Goal: Task Accomplishment & Management: Complete application form

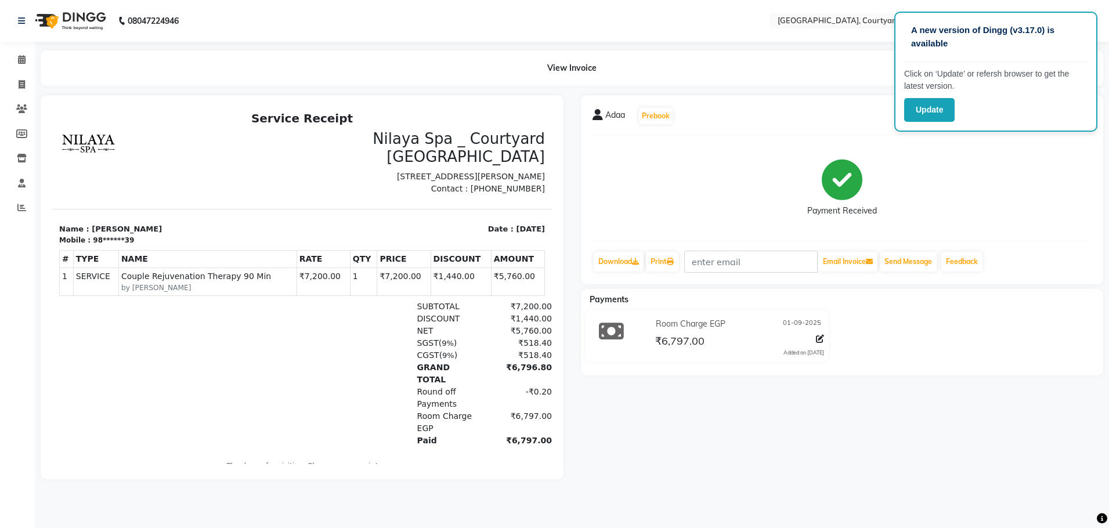
click at [936, 162] on div "Payment Received" at bounding box center [843, 188] width 500 height 87
click at [969, 152] on div "Payment Received" at bounding box center [843, 188] width 500 height 87
select select "service"
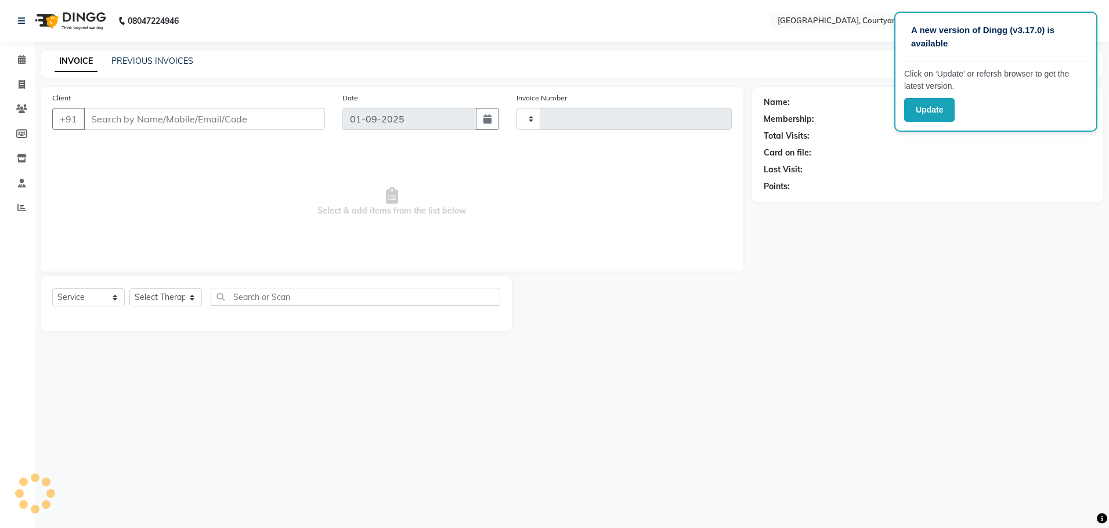
type input "0507"
select select "7754"
click at [19, 60] on icon at bounding box center [22, 59] width 8 height 9
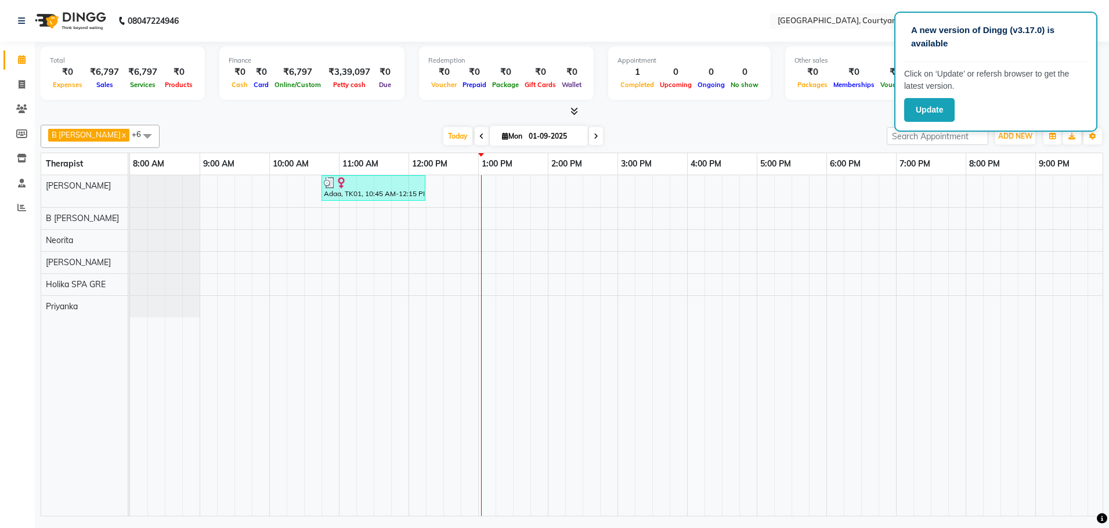
click at [485, 203] on div "Adaa, TK01, 10:45 AM-12:15 PM, Couple Rejuvenation Therapy 90 Min" at bounding box center [687, 345] width 1114 height 341
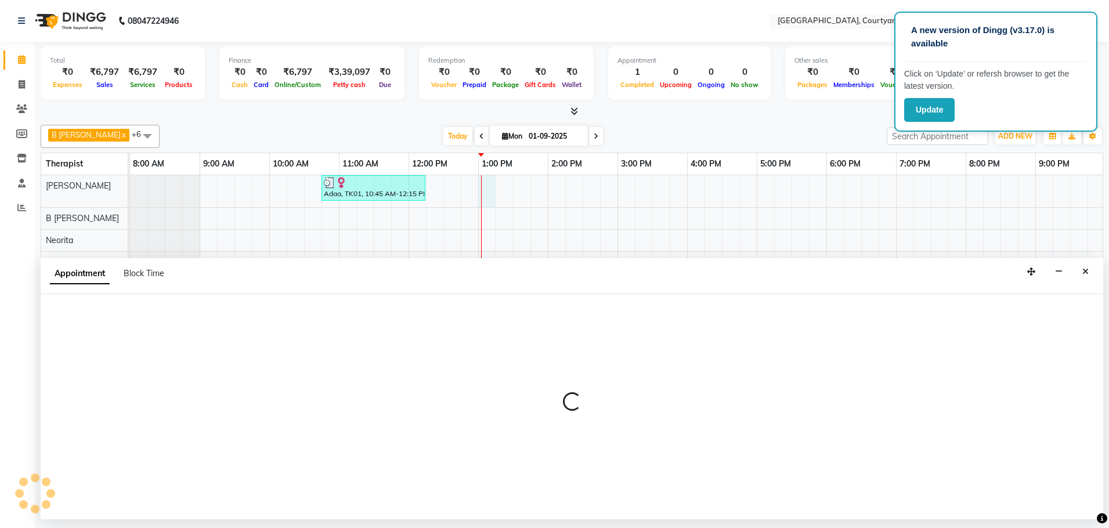
select select "70579"
select select "780"
select select "tentative"
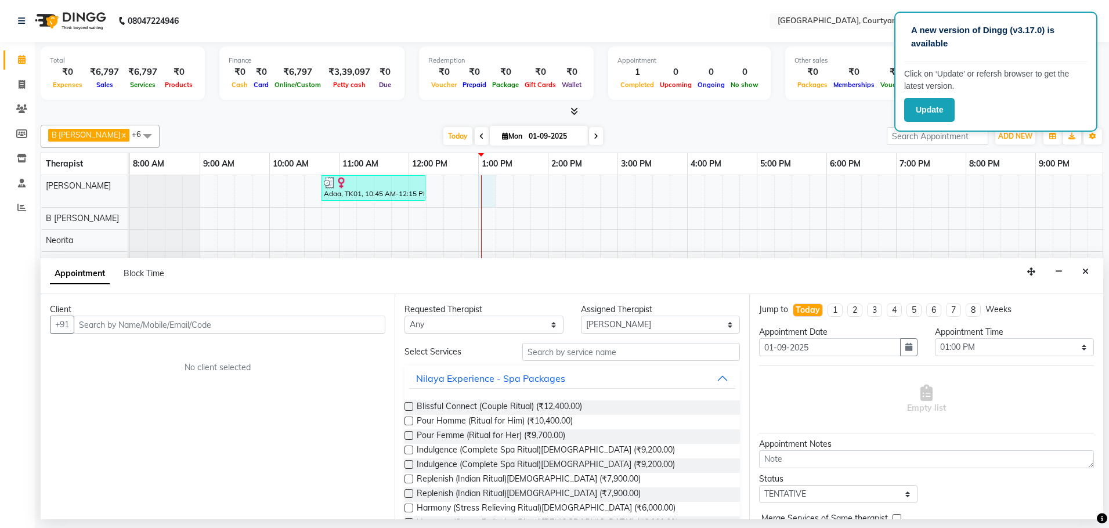
click at [179, 322] on input "text" at bounding box center [230, 325] width 312 height 18
type input "s"
type input "Salal"
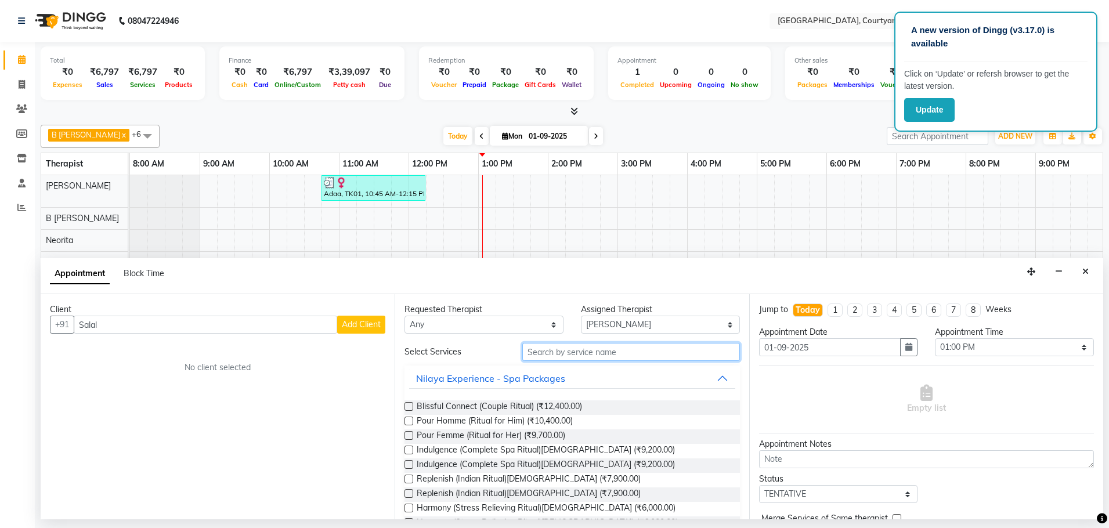
click at [536, 353] on input "text" at bounding box center [631, 352] width 218 height 18
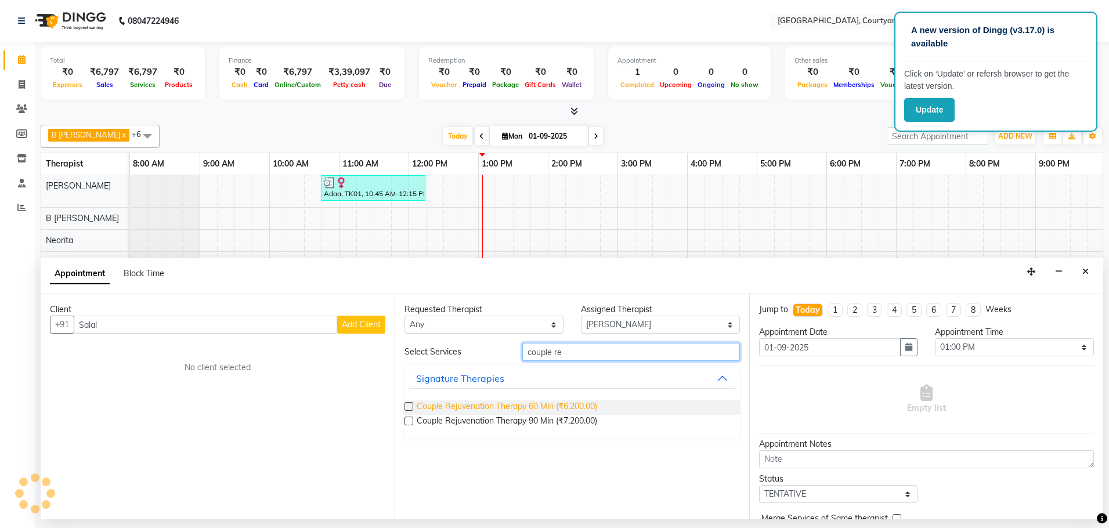
type input "couple re"
click at [559, 402] on span "Couple Rejuvenation Therapy 60 Min (₹6,200.00)" at bounding box center [507, 407] width 180 height 15
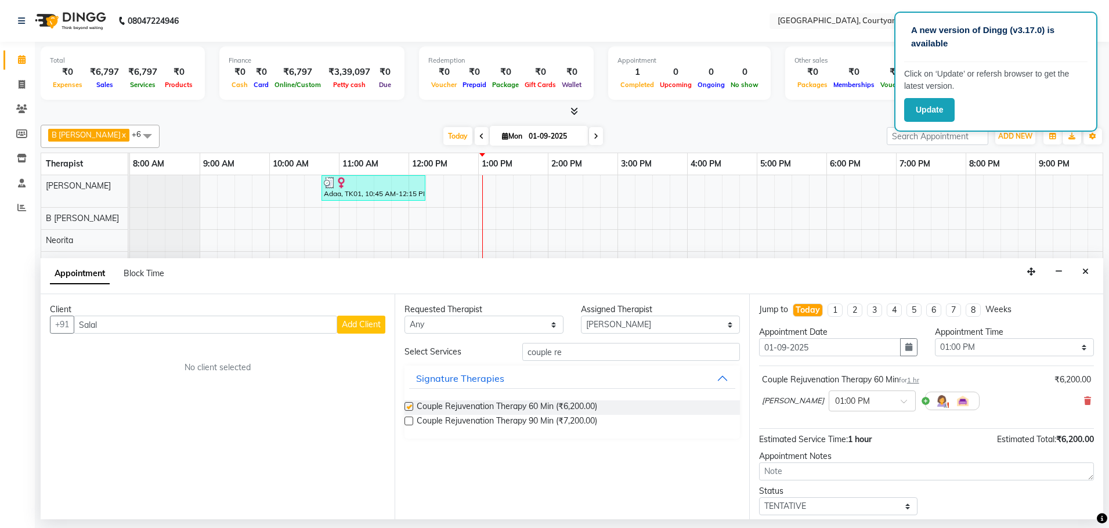
checkbox input "false"
click at [935, 399] on img at bounding box center [942, 401] width 14 height 14
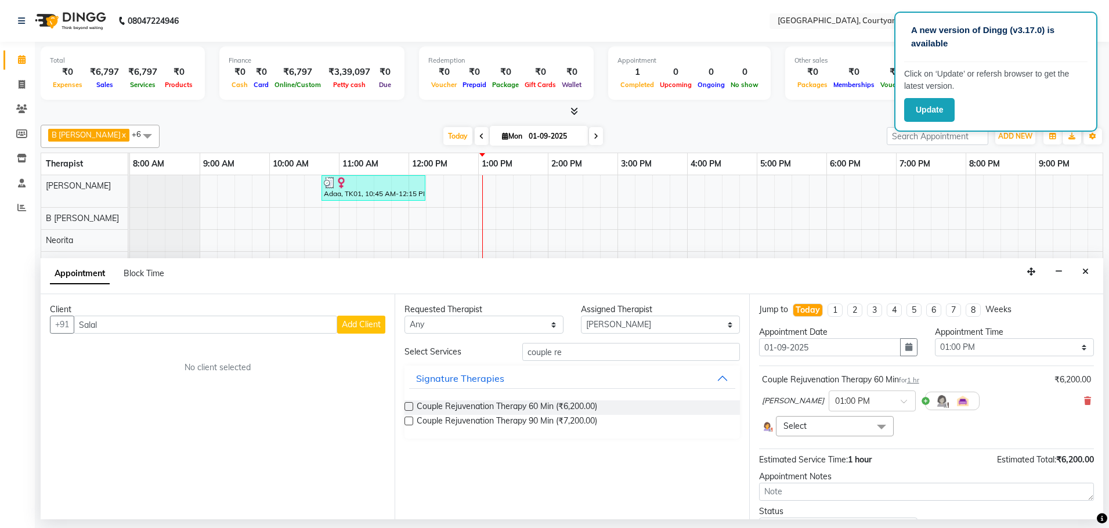
click at [881, 424] on span at bounding box center [881, 427] width 23 height 22
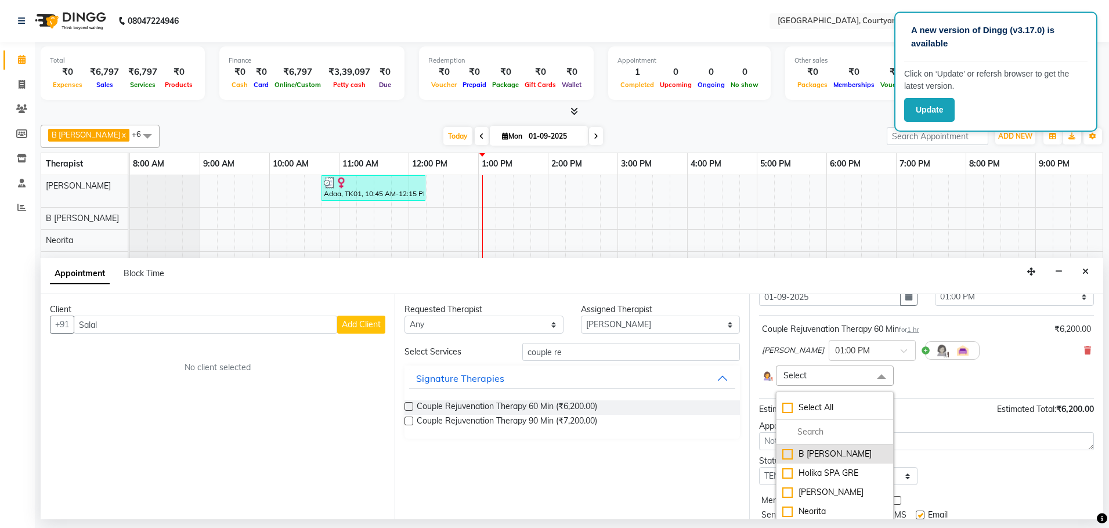
scroll to position [91, 0]
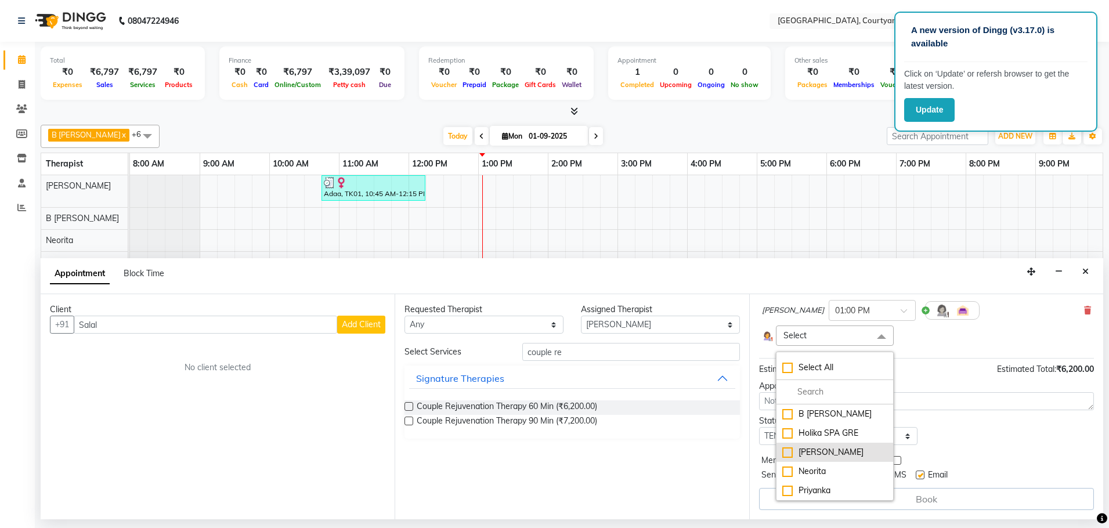
click at [808, 453] on div "[PERSON_NAME]" at bounding box center [834, 452] width 105 height 12
checkbox input "true"
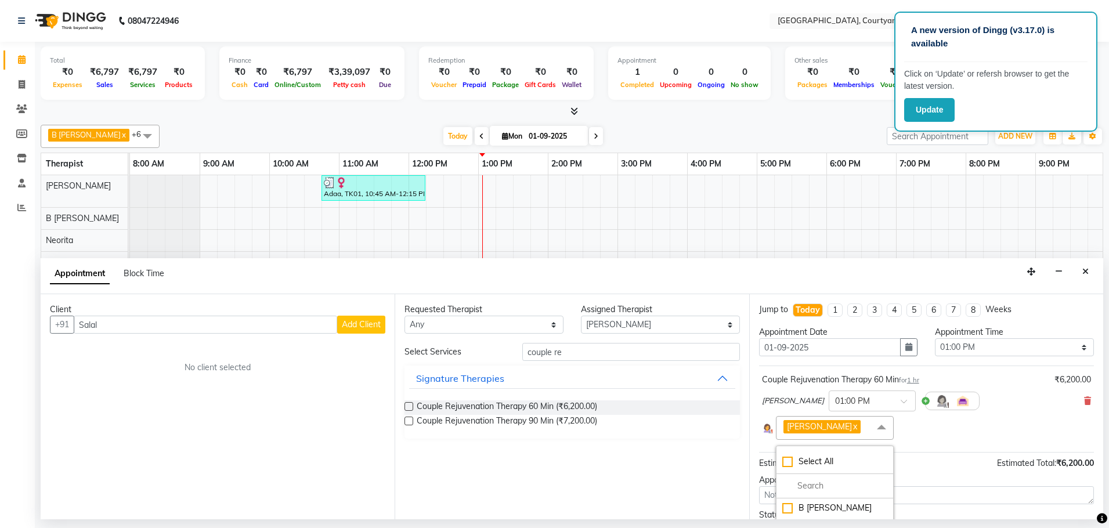
scroll to position [94, 0]
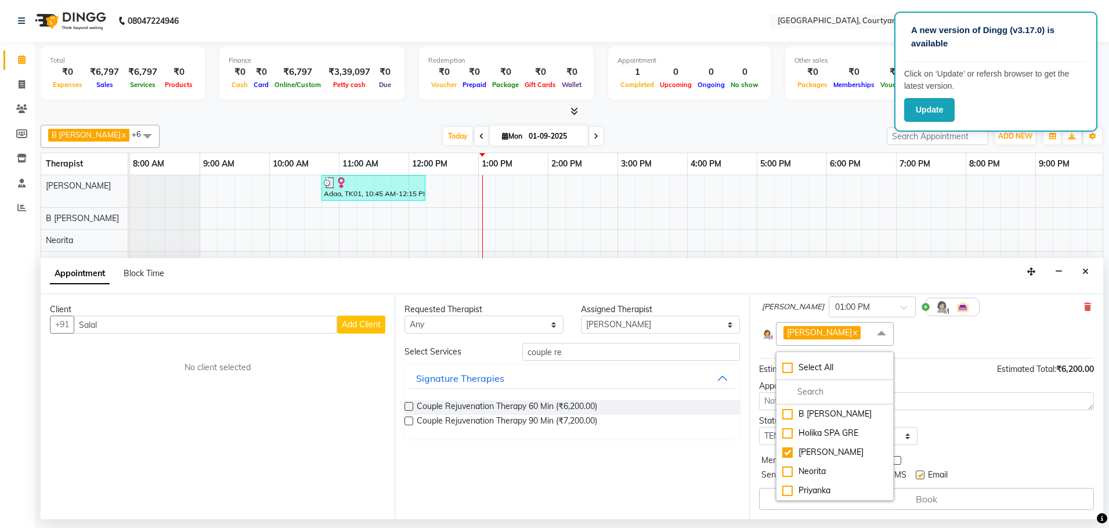
click at [365, 328] on span "Add Client" at bounding box center [361, 324] width 39 height 10
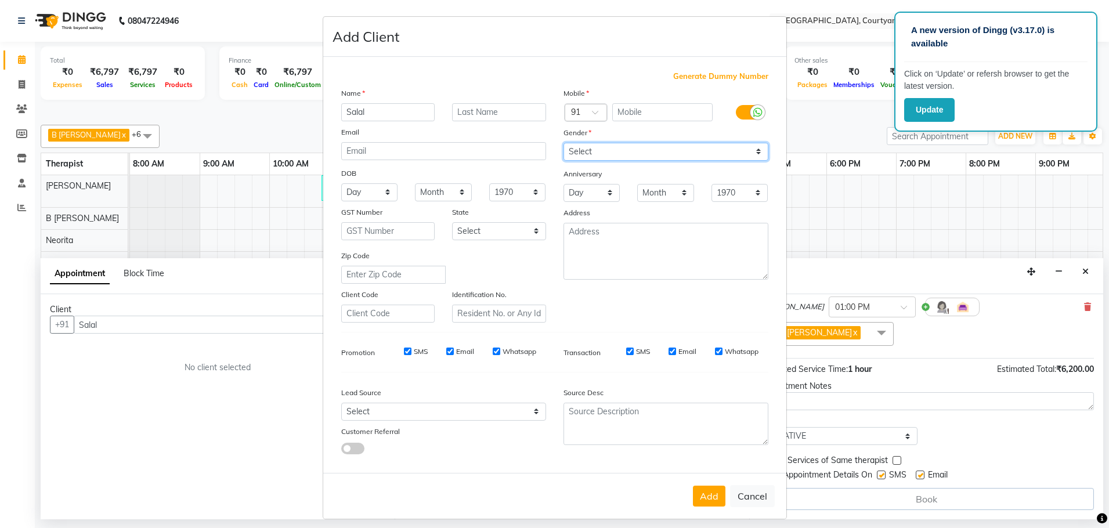
click at [579, 150] on select "Select [DEMOGRAPHIC_DATA] [DEMOGRAPHIC_DATA] Other Prefer Not To Say" at bounding box center [666, 152] width 205 height 18
select select "[DEMOGRAPHIC_DATA]"
click at [564, 143] on select "Select [DEMOGRAPHIC_DATA] [DEMOGRAPHIC_DATA] Other Prefer Not To Say" at bounding box center [666, 152] width 205 height 18
click at [622, 115] on input "text" at bounding box center [662, 112] width 100 height 18
type input "9815621043"
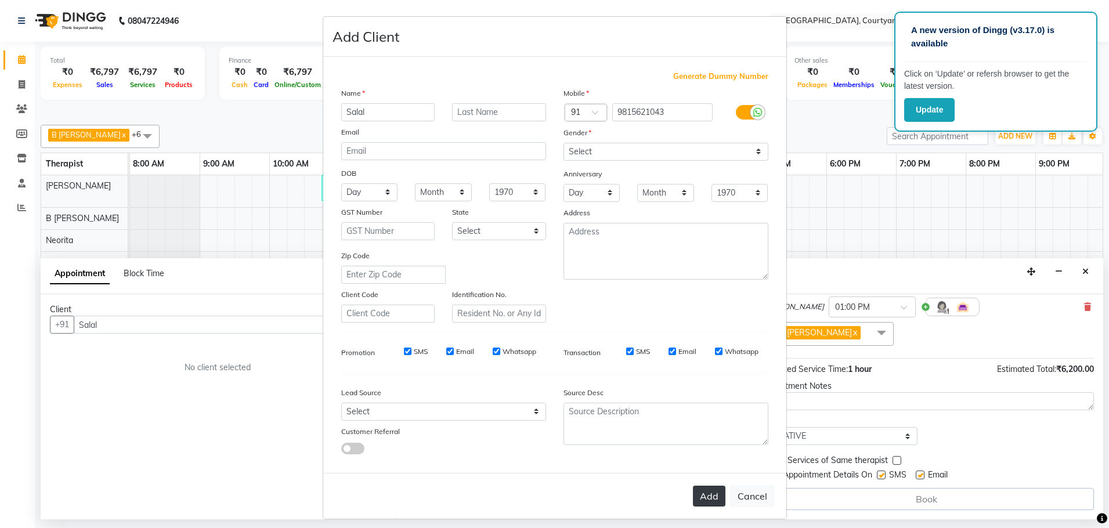
click at [701, 503] on button "Add" at bounding box center [709, 496] width 32 height 21
type input "98******43"
select select
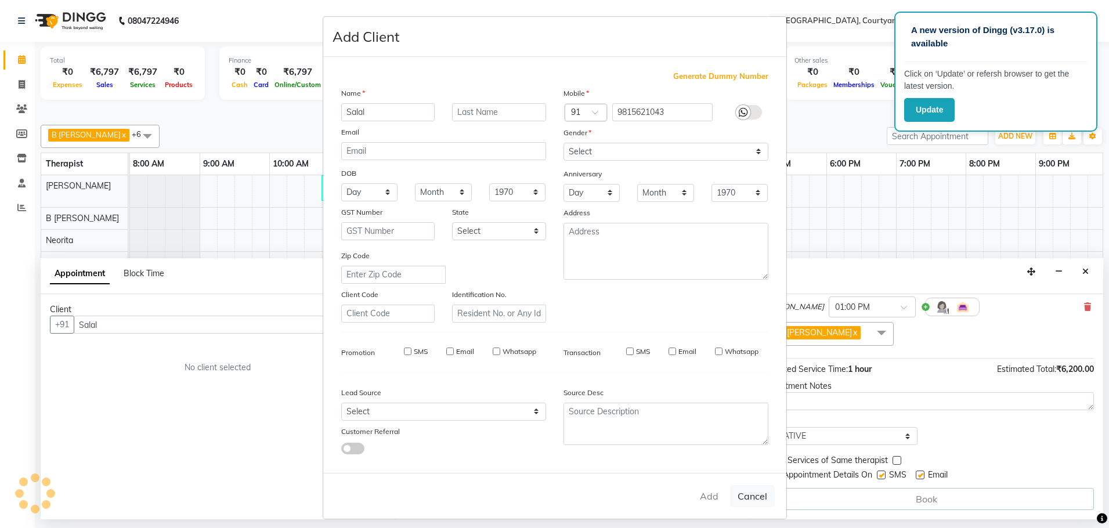
select select
checkbox input "false"
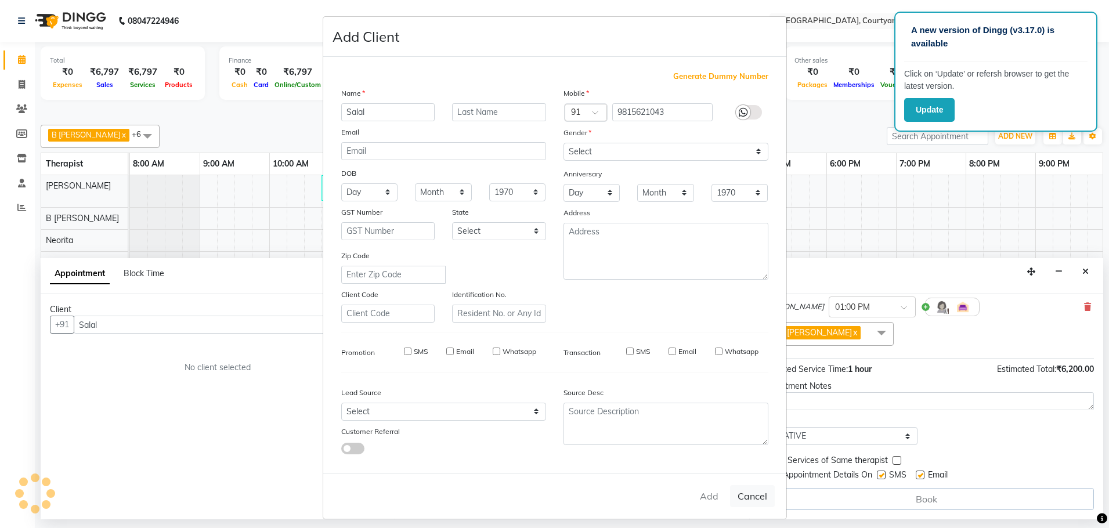
checkbox input "false"
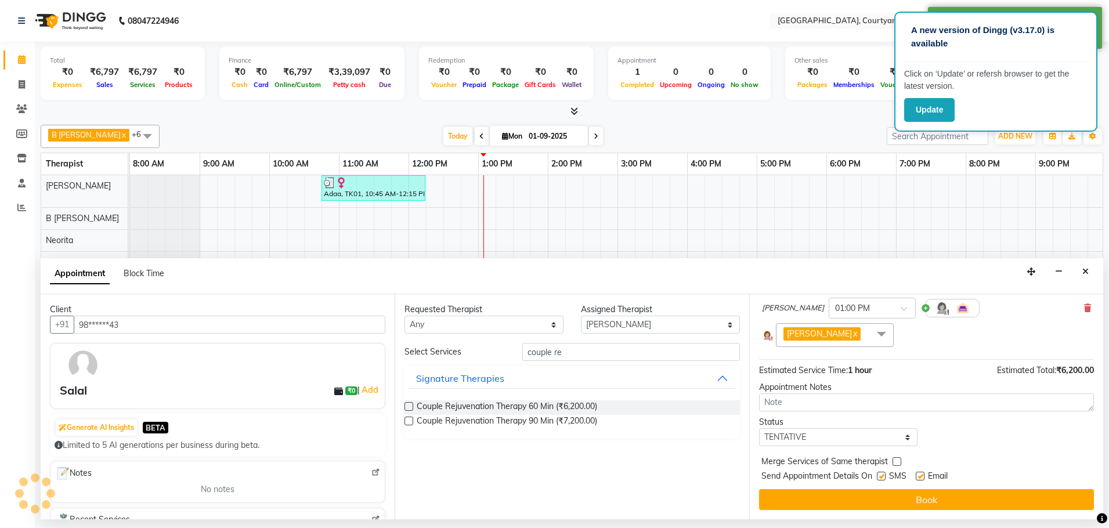
scroll to position [93, 0]
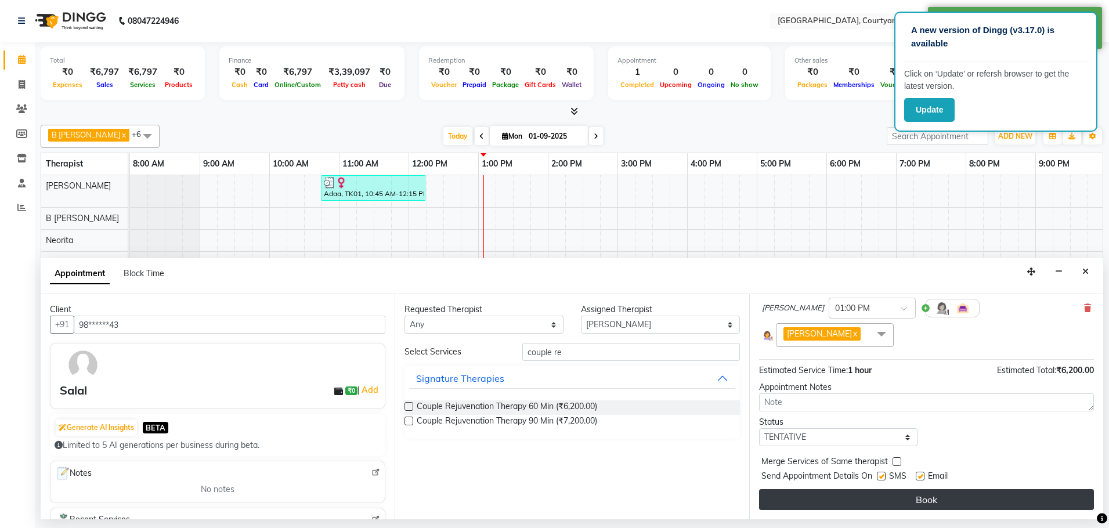
click at [889, 496] on button "Book" at bounding box center [926, 499] width 335 height 21
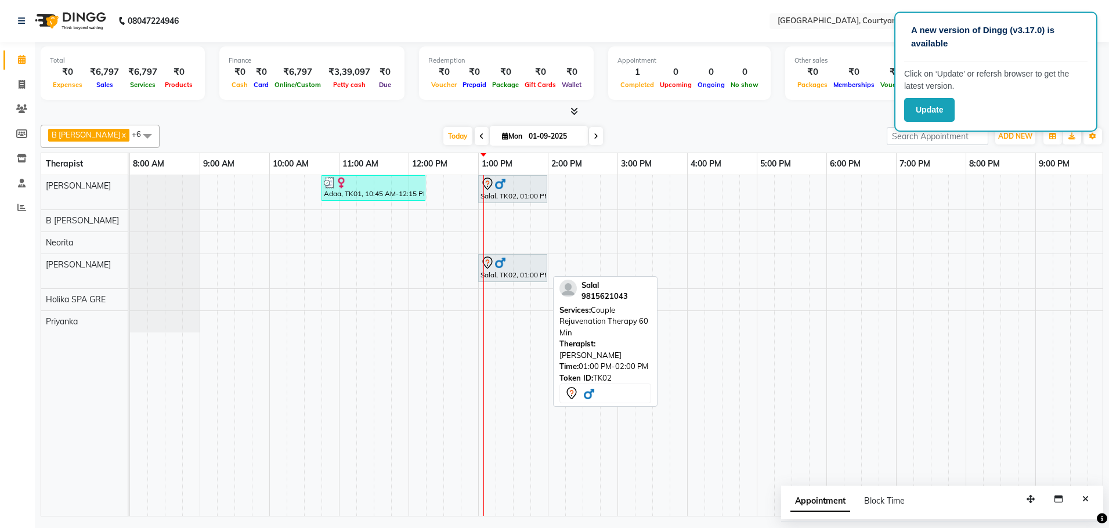
click at [484, 267] on icon at bounding box center [488, 263] width 14 height 14
select select "7"
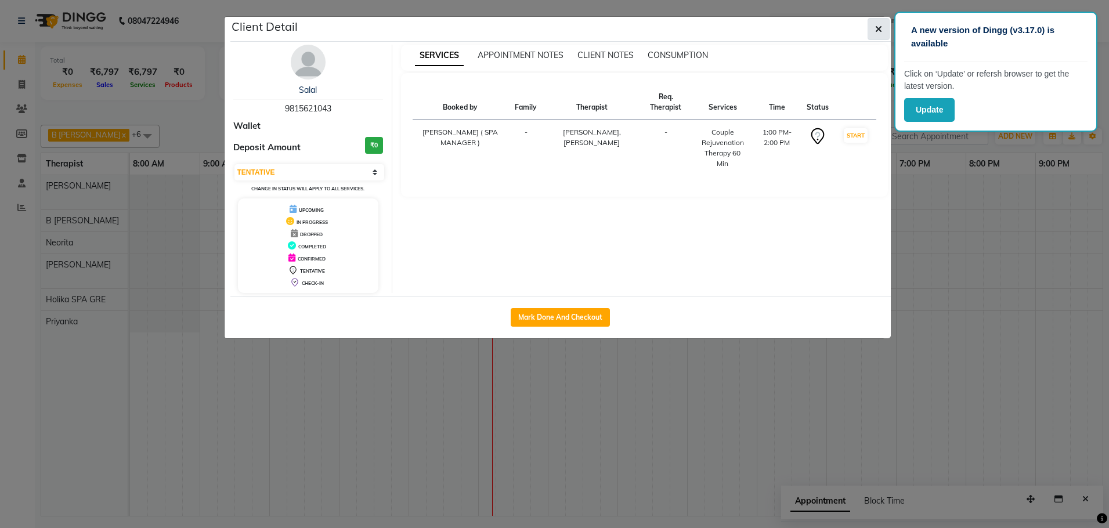
click at [877, 27] on icon "button" at bounding box center [878, 28] width 7 height 9
